Goal: Task Accomplishment & Management: Manage account settings

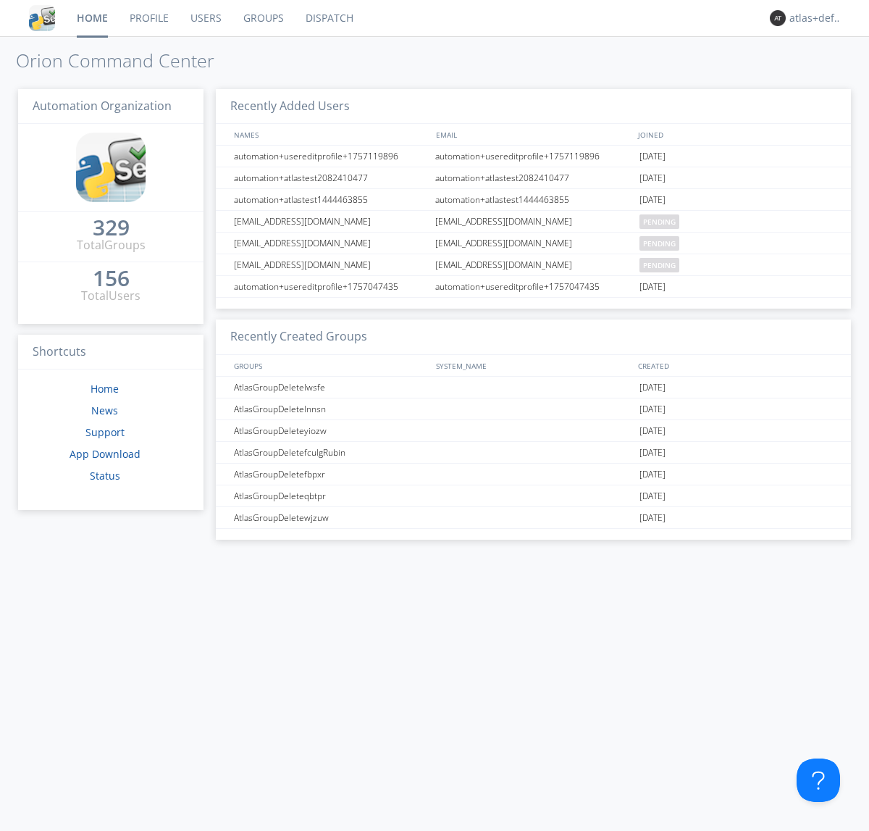
click at [262, 18] on link "Groups" at bounding box center [263, 18] width 62 height 36
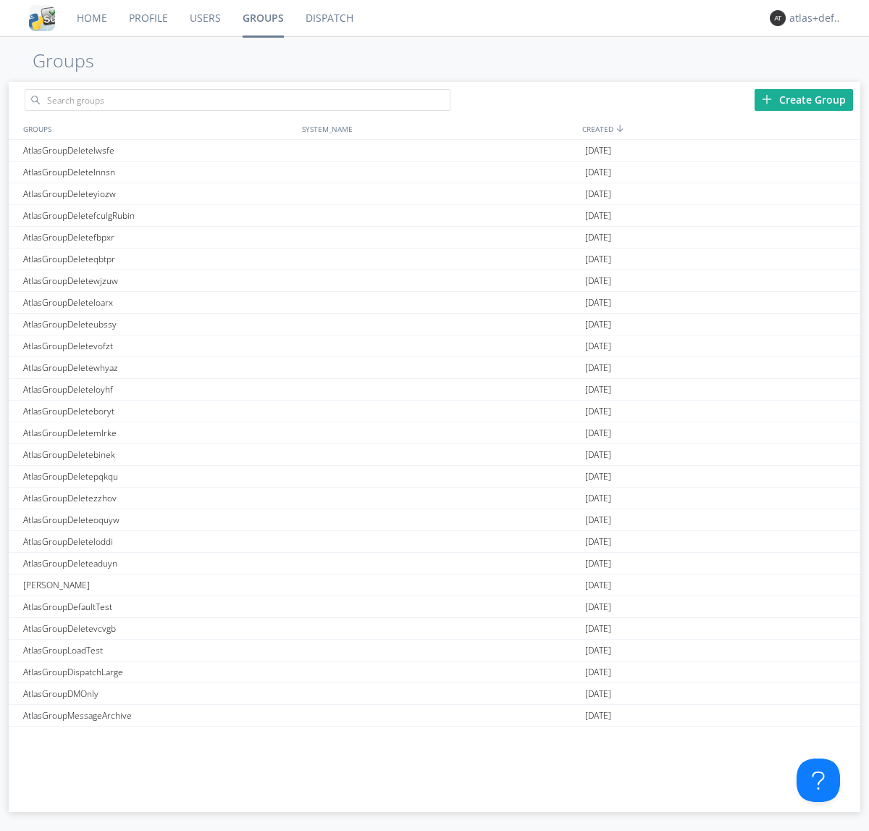
click at [804, 99] on div "Create Group" at bounding box center [804, 100] width 98 height 22
click at [262, 18] on link "Groups" at bounding box center [263, 18] width 63 height 36
type input "AtlasGroupDeletebbttg"
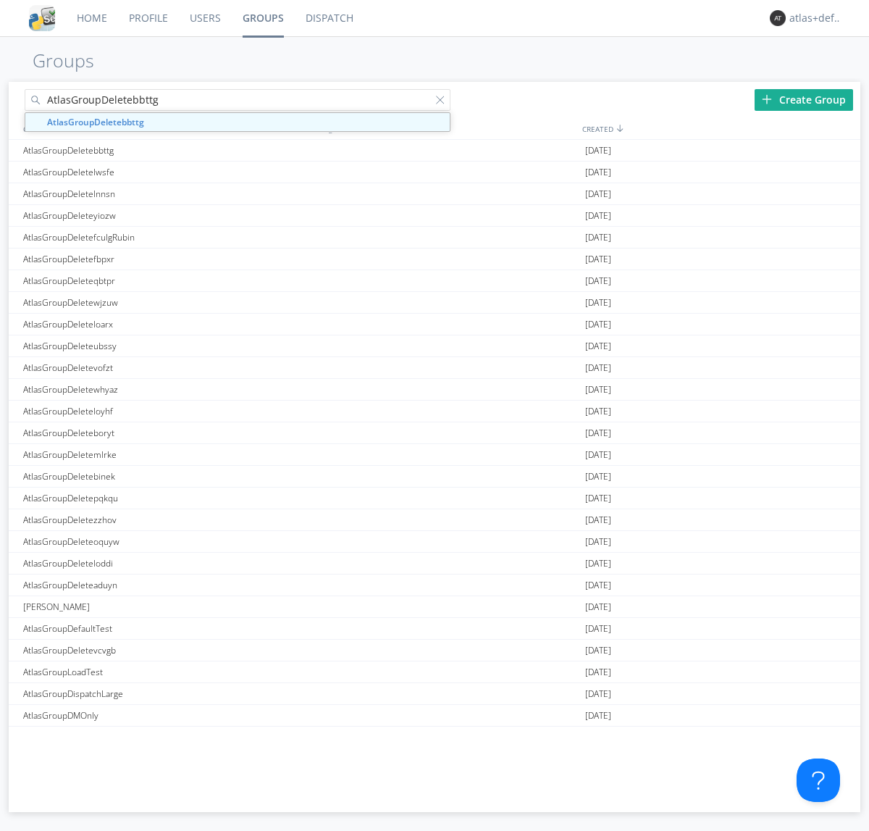
click at [204, 18] on link "Users" at bounding box center [205, 18] width 53 height 36
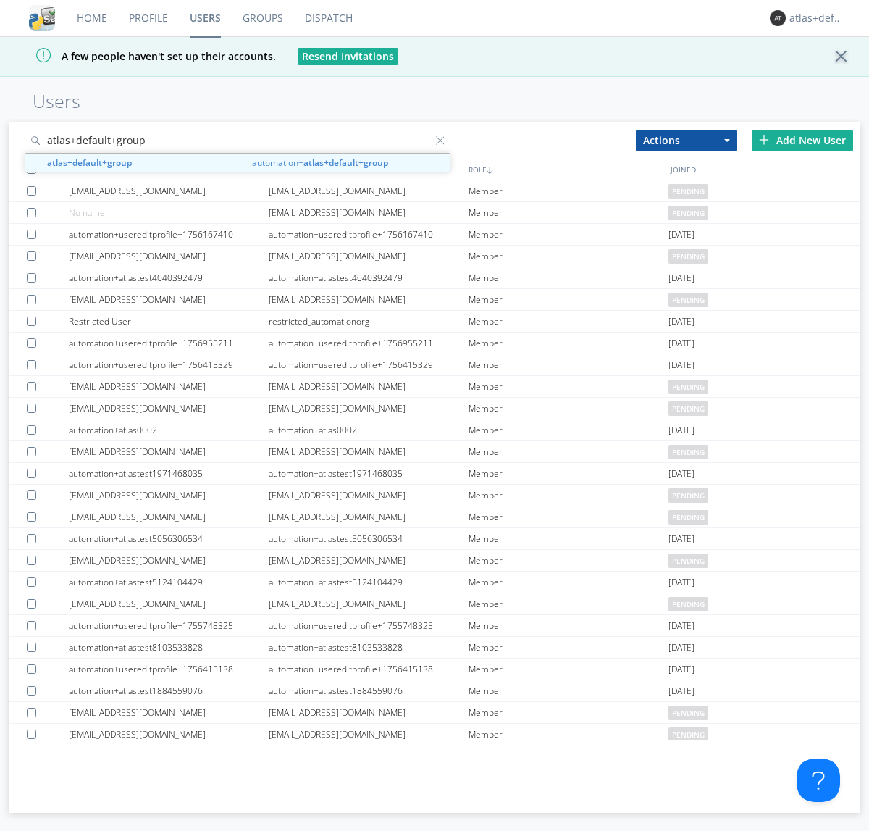
type input "atlas+default+group"
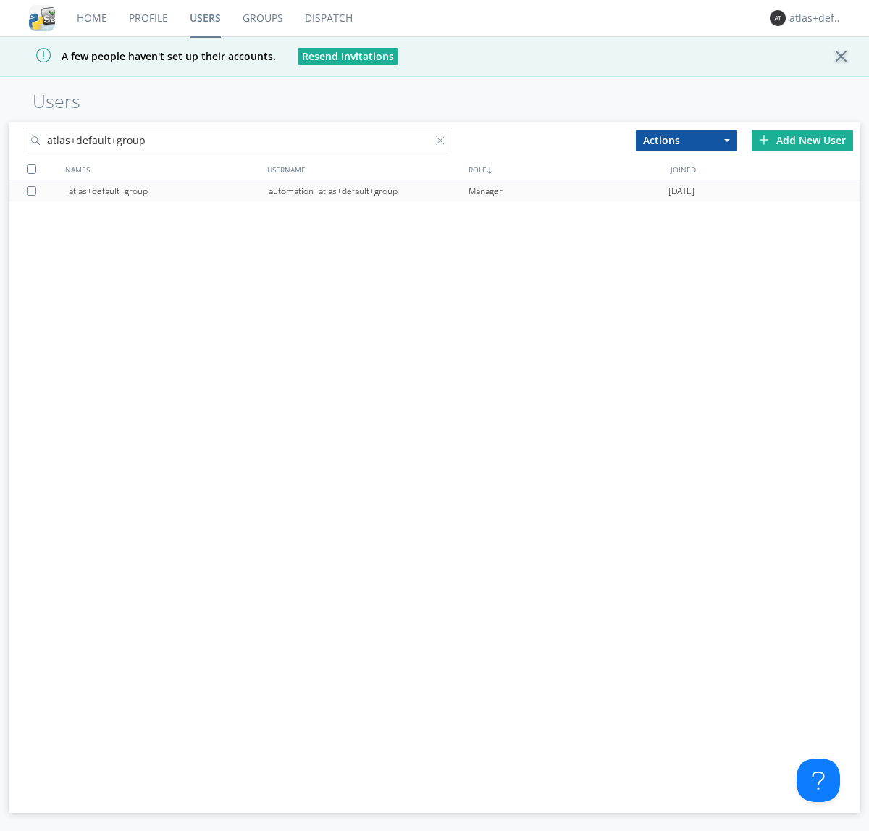
click at [368, 190] on div "automation+atlas+default+group" at bounding box center [369, 191] width 200 height 22
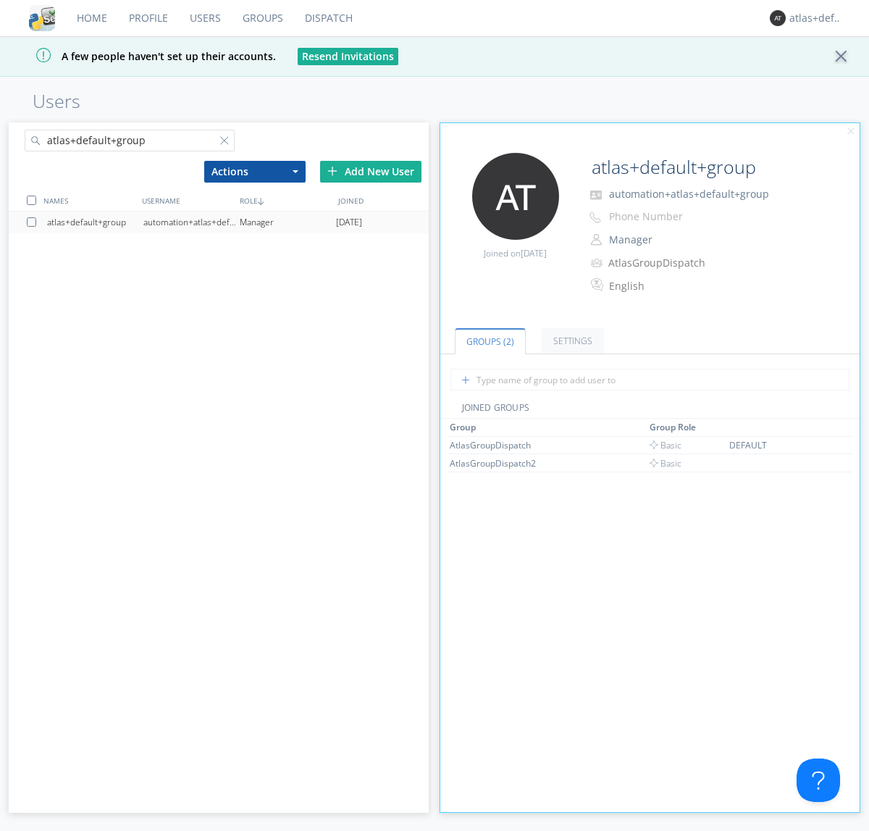
click at [327, 18] on link "Dispatch" at bounding box center [329, 18] width 70 height 36
click at [204, 18] on link "Users" at bounding box center [205, 18] width 53 height 36
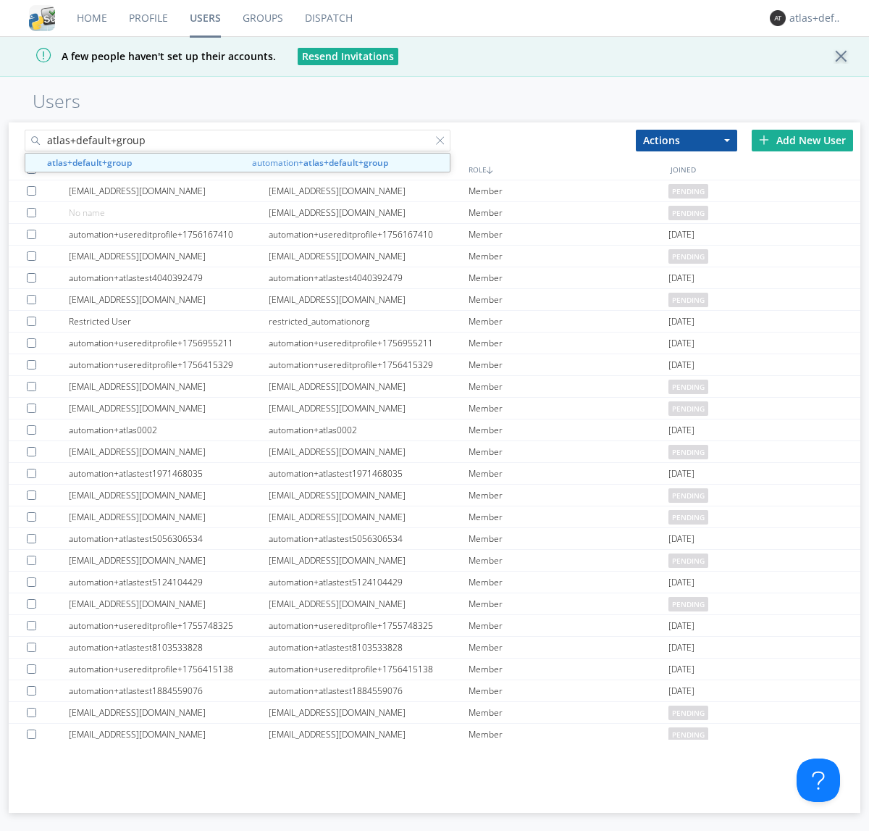
type input "atlas+default+group"
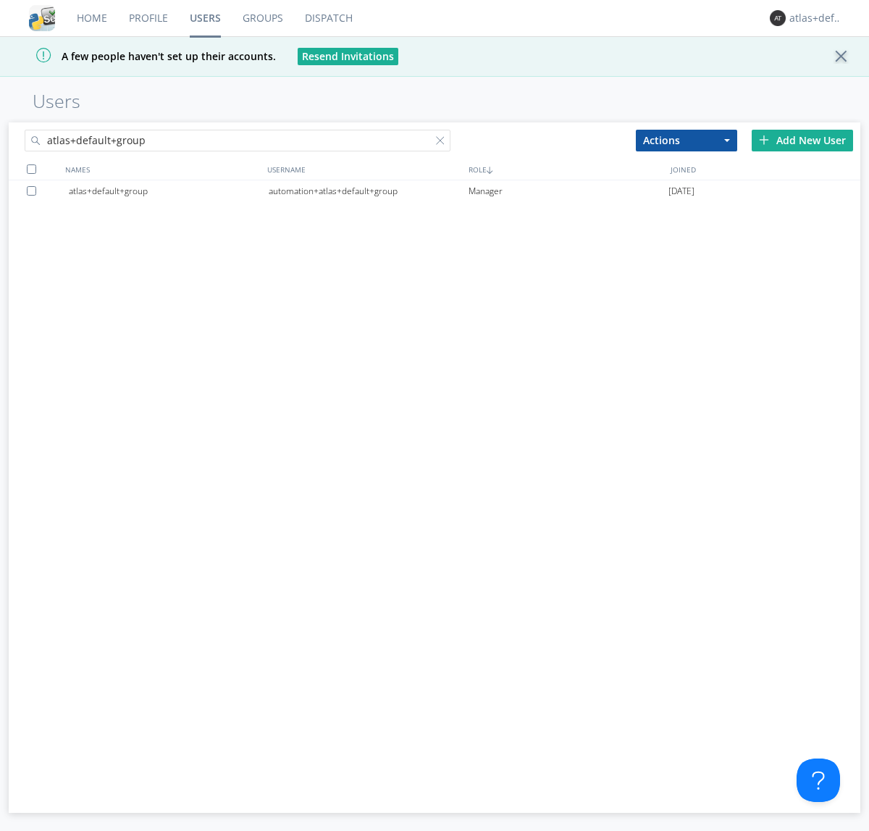
click at [368, 190] on div "automation+atlas+default+group" at bounding box center [369, 191] width 200 height 22
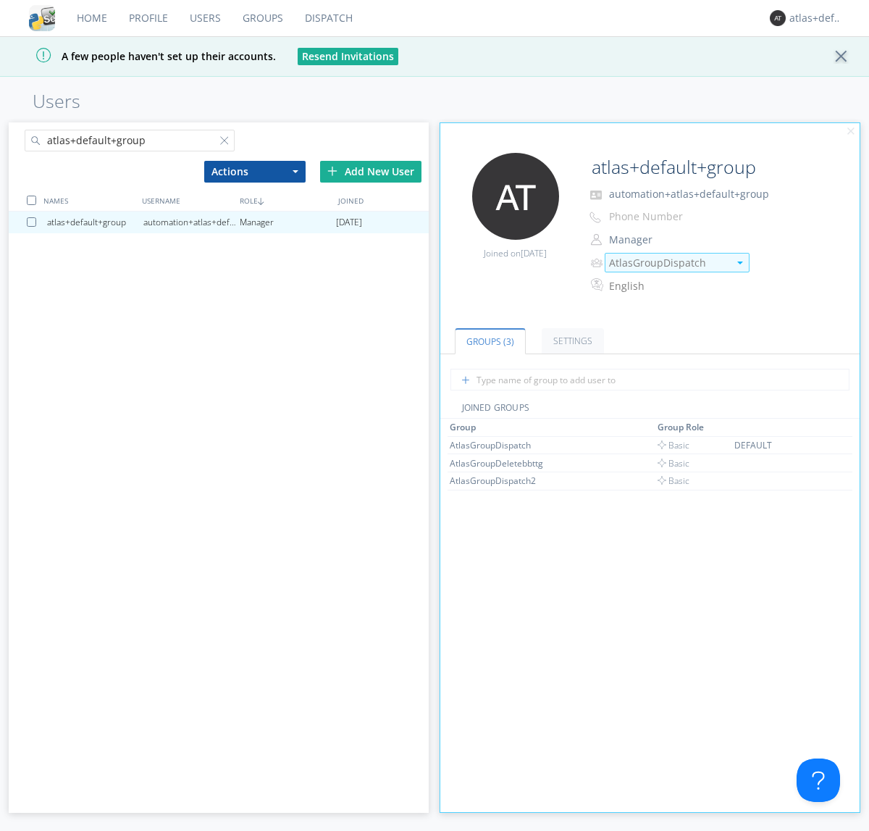
click at [739, 262] on img at bounding box center [740, 262] width 6 height 3
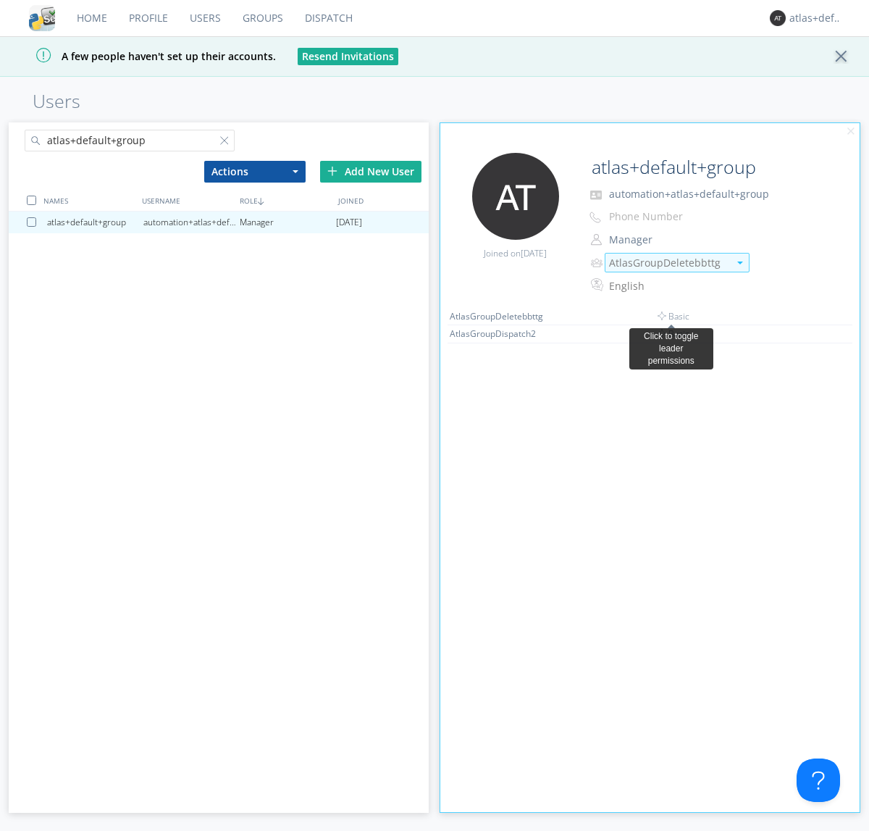
click at [327, 18] on link "Dispatch" at bounding box center [329, 18] width 70 height 36
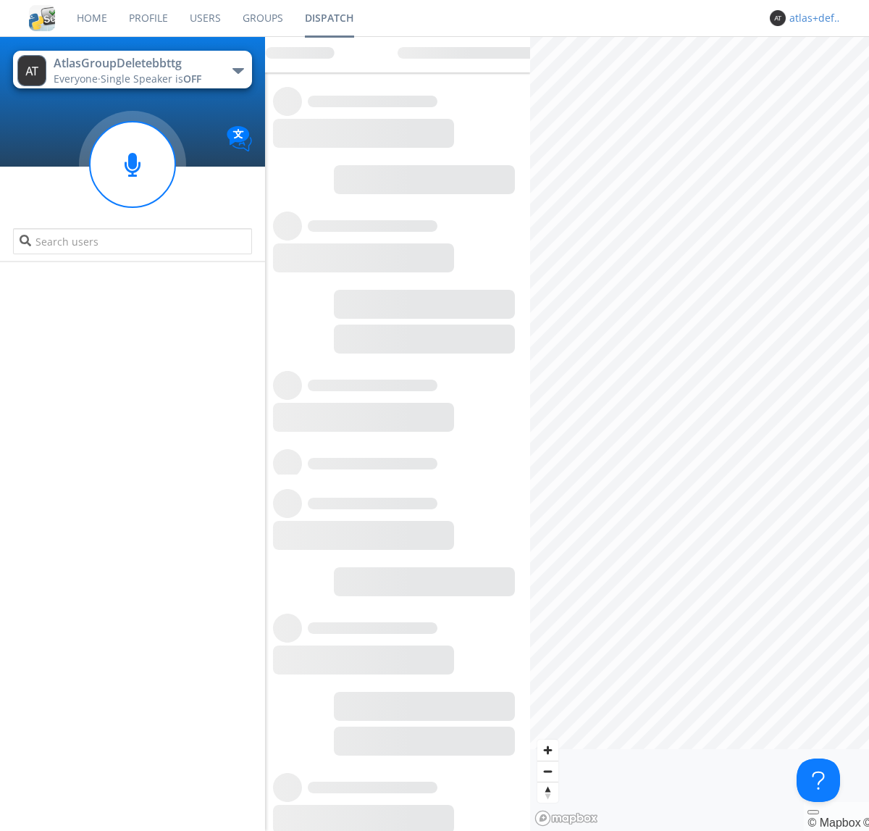
click at [812, 18] on div "atlas+default+group" at bounding box center [816, 18] width 54 height 14
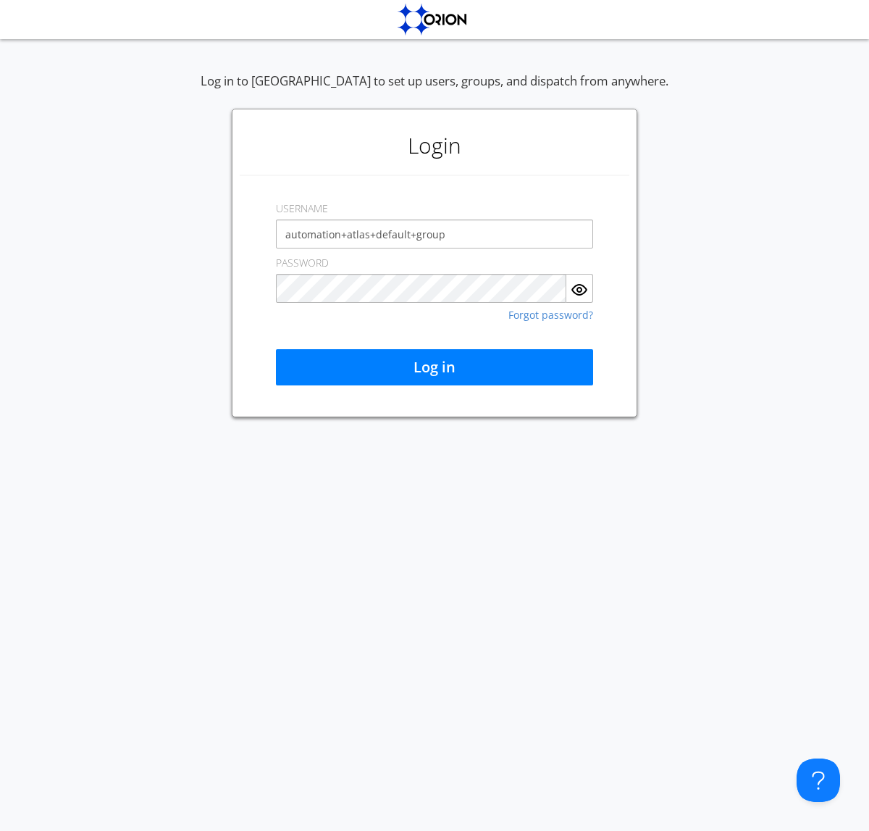
type input "automation+atlas+default+group"
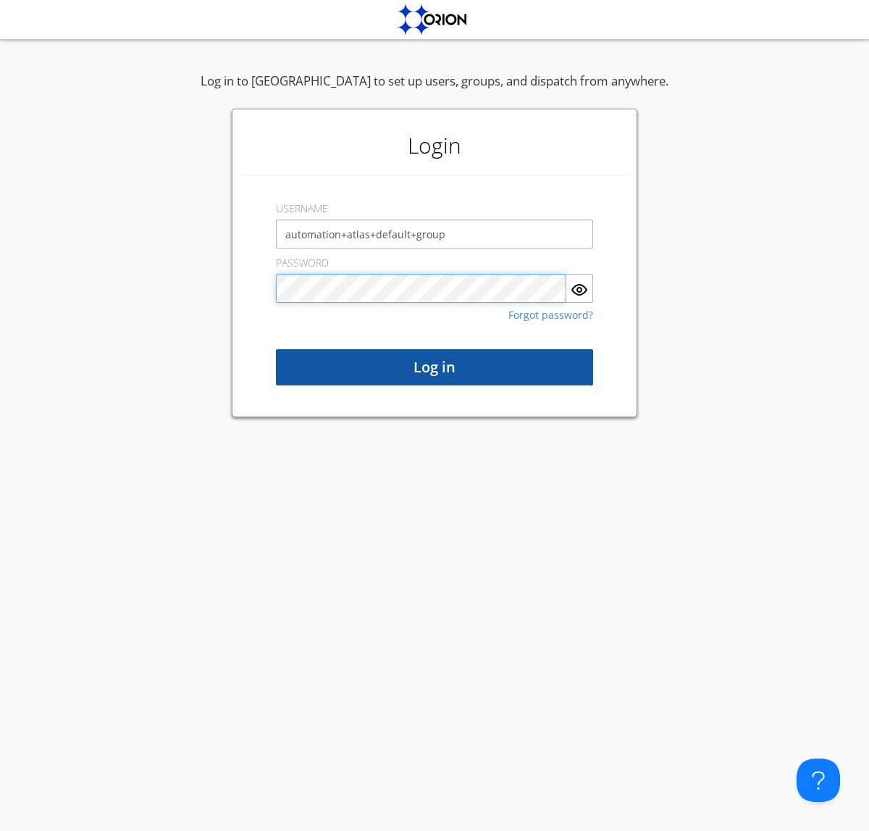
click at [434, 367] on button "Log in" at bounding box center [434, 367] width 317 height 36
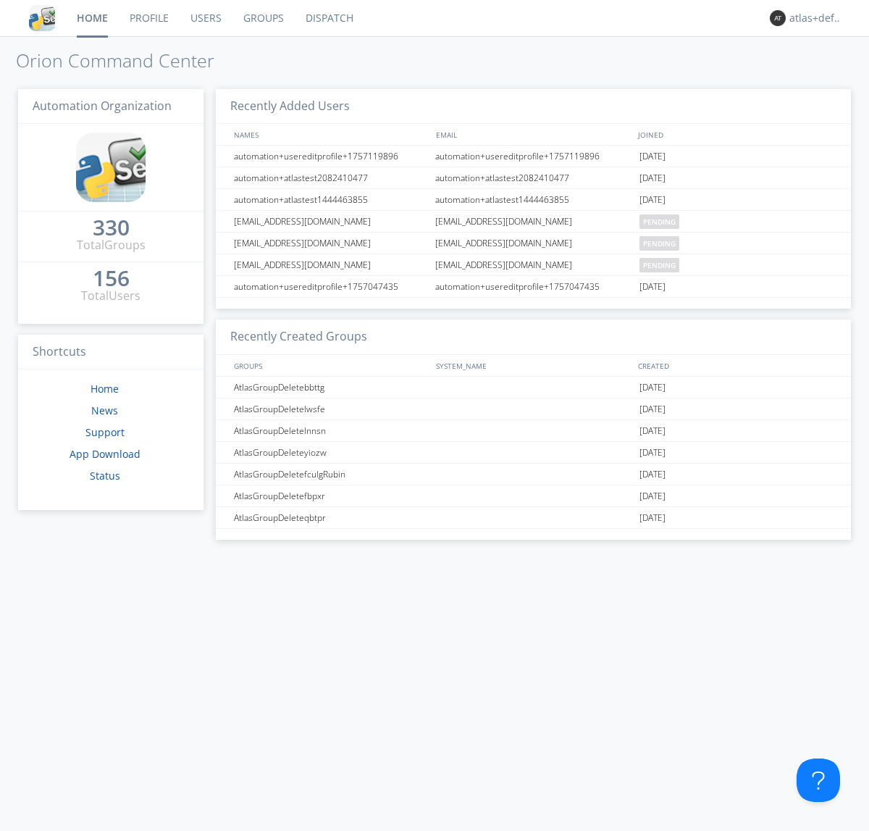
click at [328, 18] on link "Dispatch" at bounding box center [330, 18] width 70 height 36
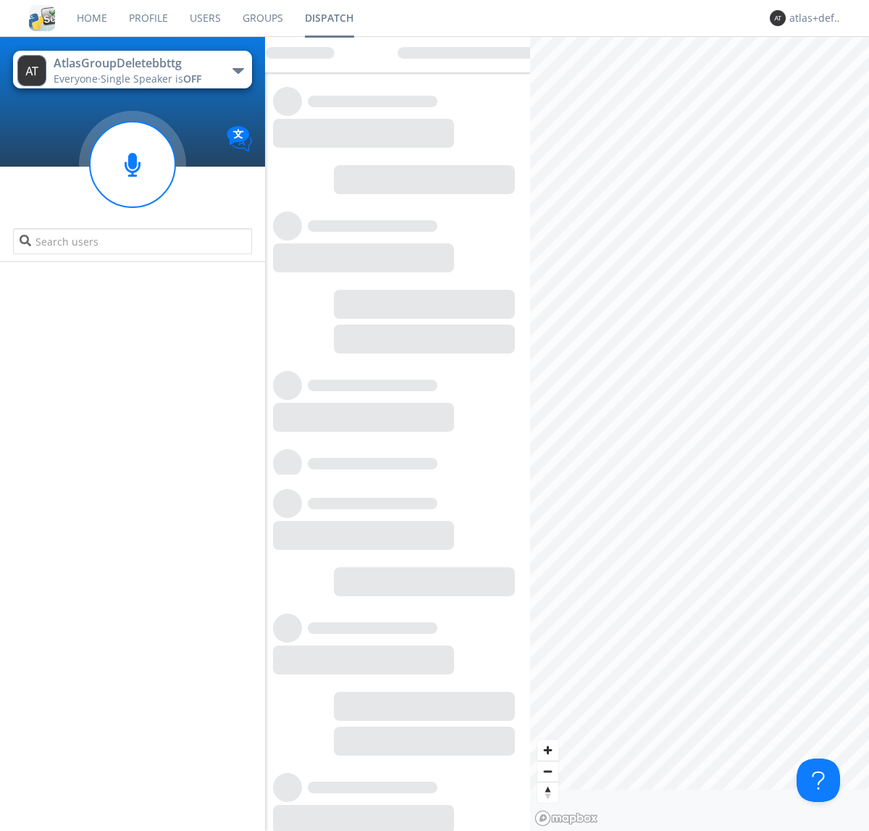
click at [204, 18] on link "Users" at bounding box center [205, 18] width 53 height 36
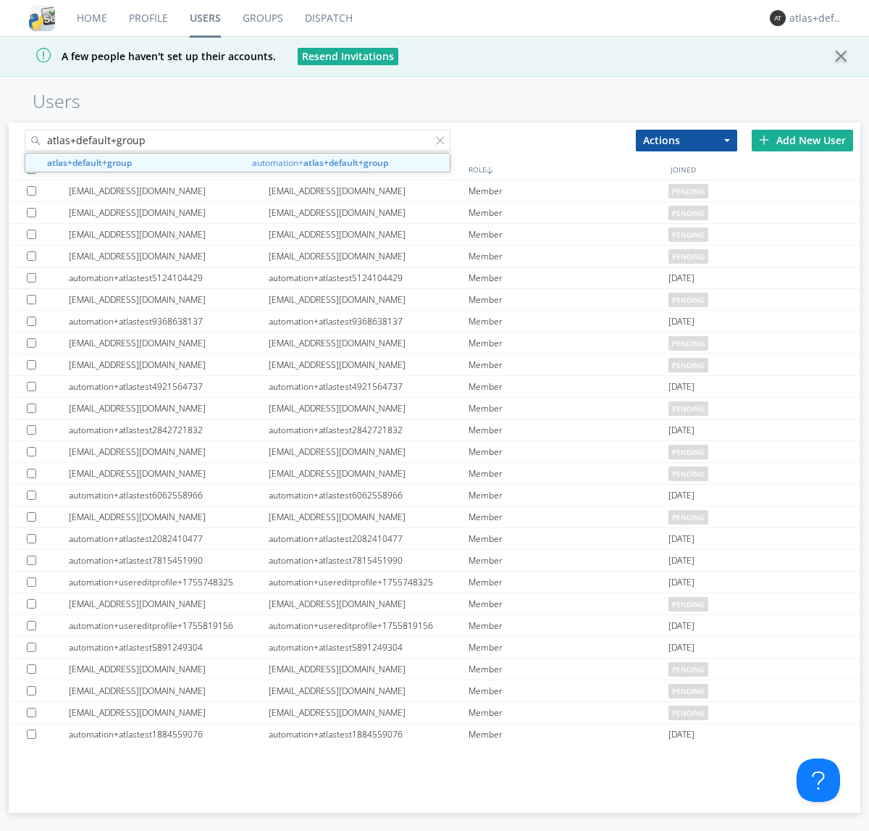
type input "atlas+default+group"
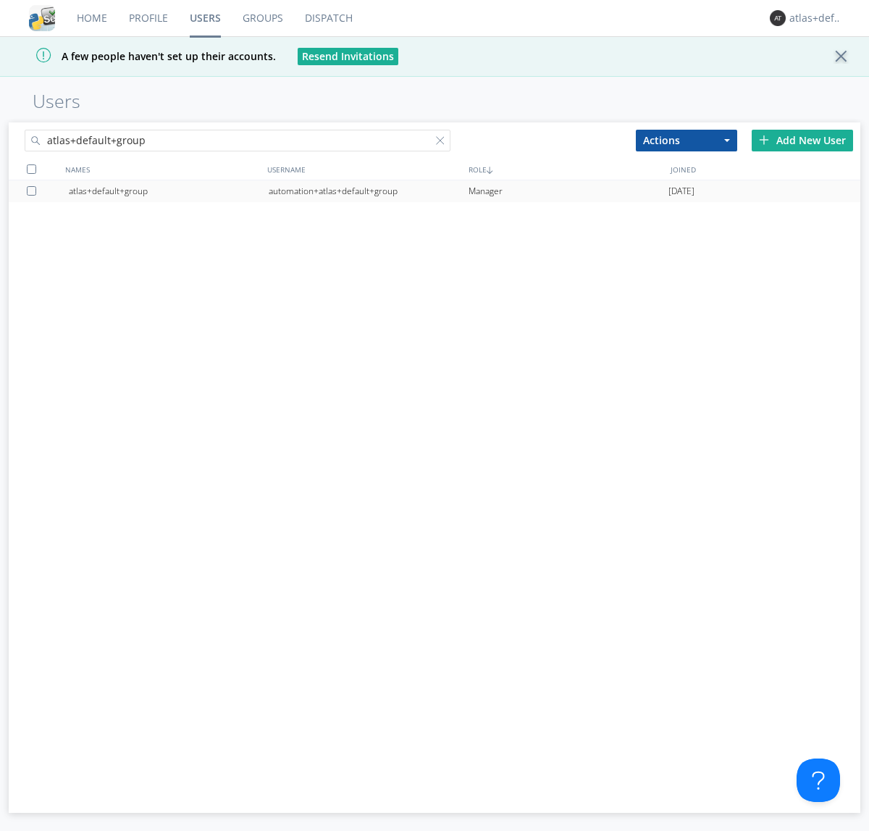
click at [368, 190] on div "automation+atlas+default+group" at bounding box center [369, 191] width 200 height 22
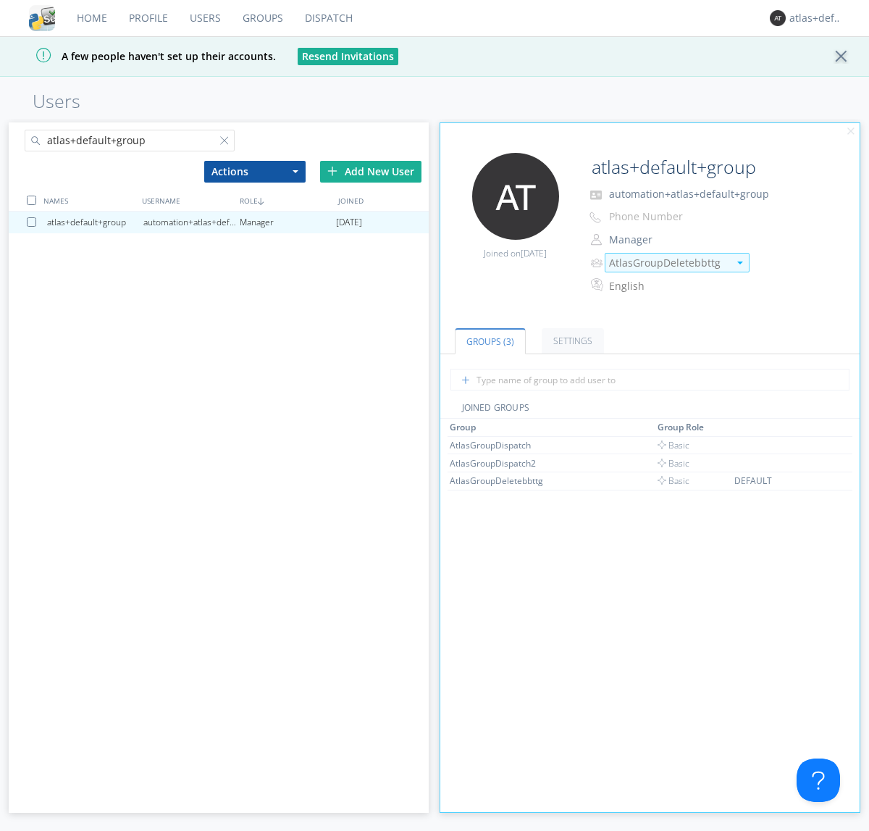
click at [739, 262] on img at bounding box center [740, 262] width 6 height 3
click at [261, 18] on link "Groups" at bounding box center [263, 18] width 62 height 36
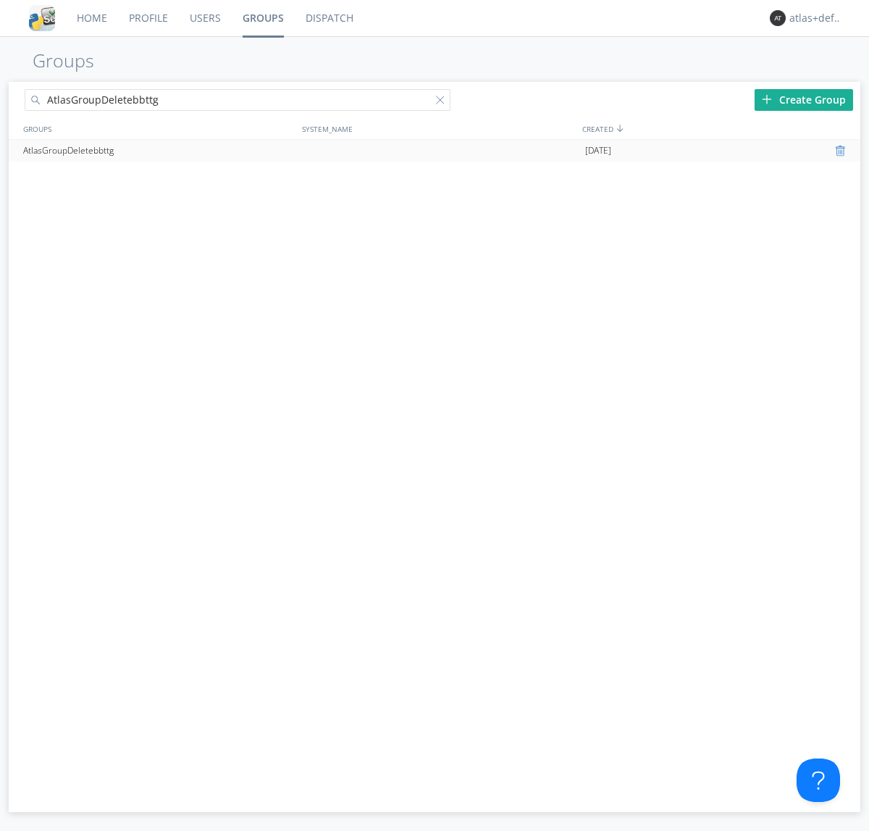
type input "AtlasGroupDeletebbttg"
click at [841, 151] on div at bounding box center [842, 151] width 14 height 12
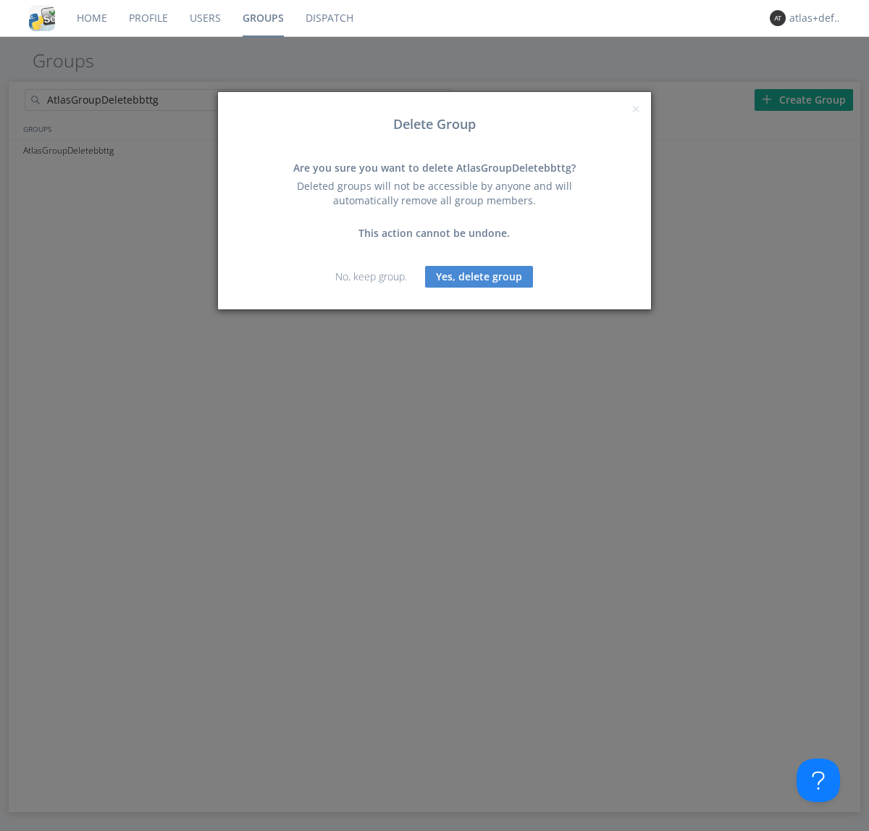
click at [479, 276] on button "Yes, delete group" at bounding box center [479, 277] width 108 height 22
